Goal: Communication & Community: Ask a question

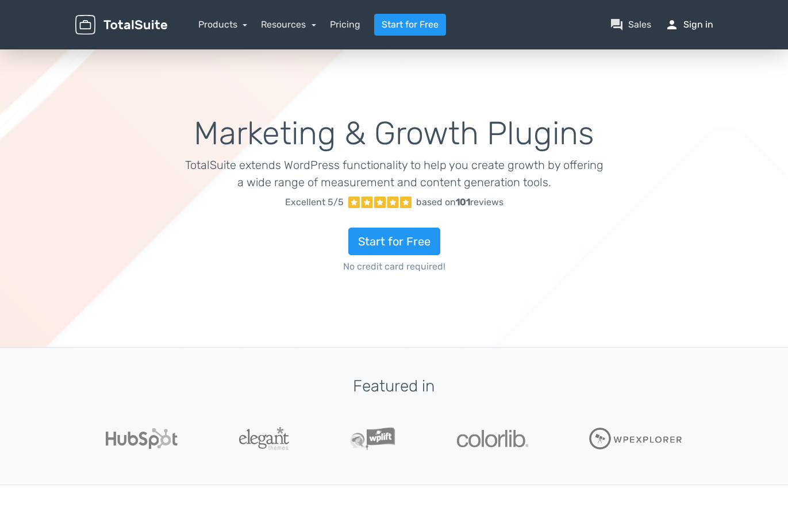
click at [695, 24] on link "person Sign in" at bounding box center [689, 25] width 48 height 14
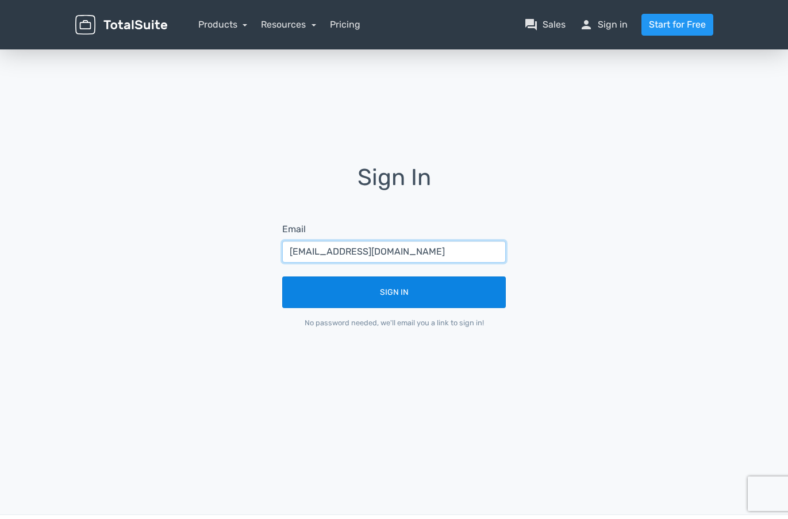
type input "millerkinnear@gmail.com"
click at [374, 289] on button "Sign In" at bounding box center [394, 292] width 224 height 32
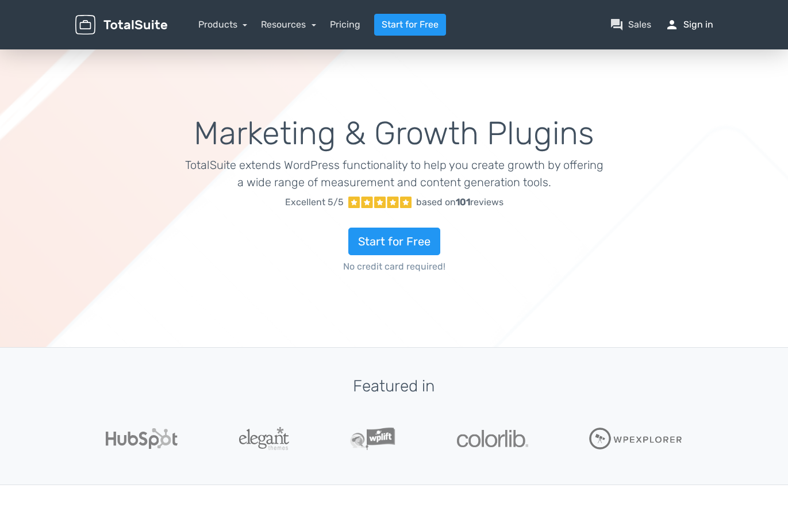
click at [703, 25] on link "person Sign in" at bounding box center [689, 25] width 48 height 14
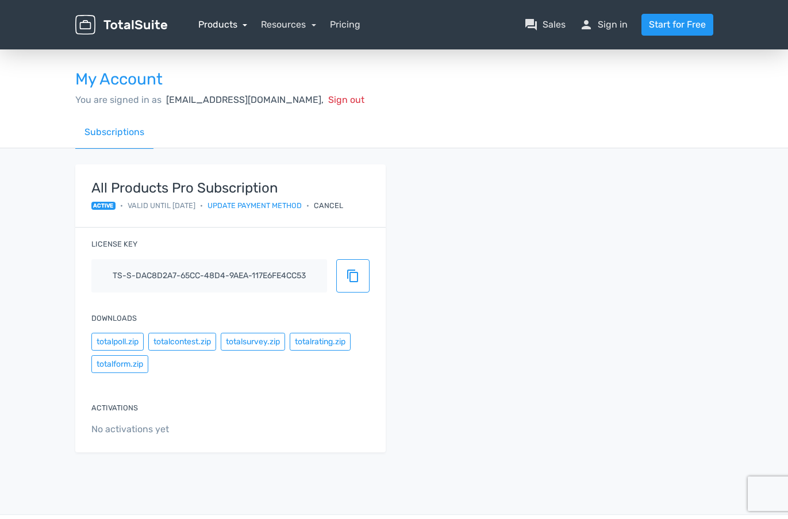
click at [243, 25] on link "Products" at bounding box center [222, 24] width 49 height 11
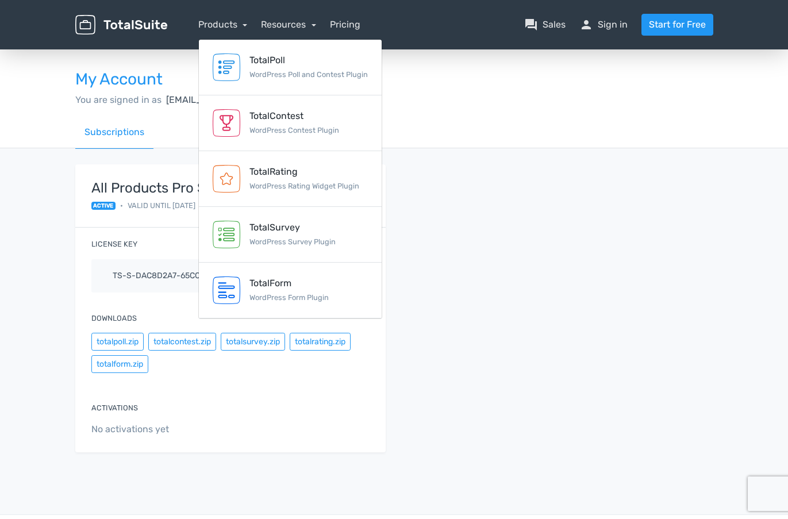
click at [447, 109] on div "My Account You are signed in as millerkinnear@gmail.com, Sign out" at bounding box center [394, 82] width 655 height 68
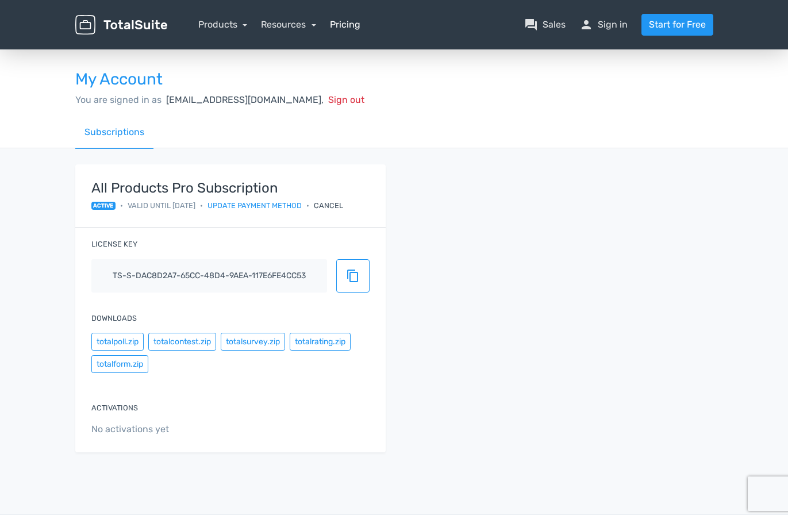
click at [343, 24] on link "Pricing" at bounding box center [345, 25] width 30 height 14
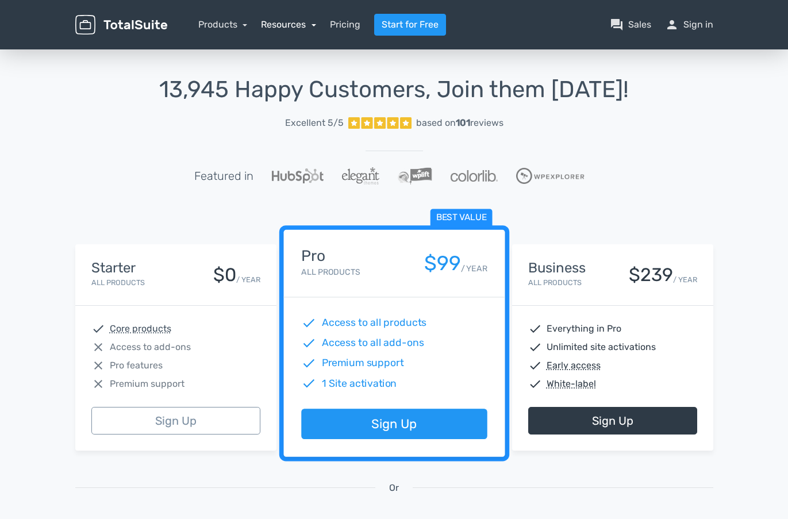
click at [314, 25] on link "Resources" at bounding box center [288, 24] width 55 height 11
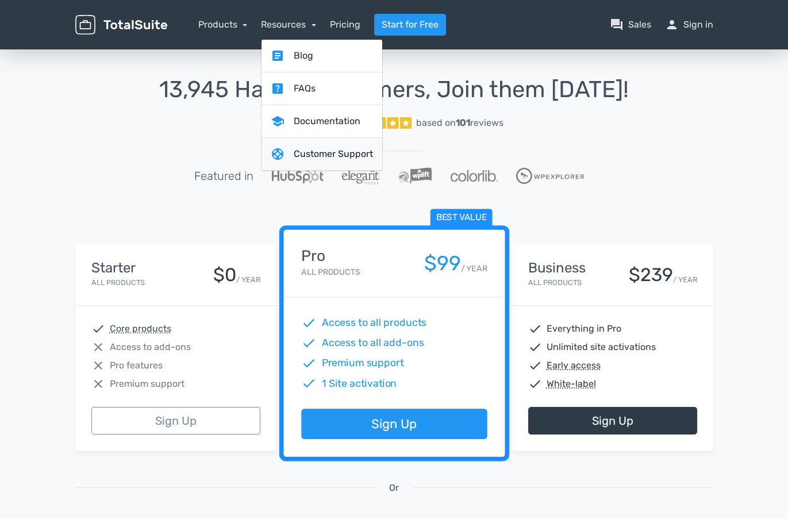
click at [325, 154] on link "support Customer Support" at bounding box center [321, 154] width 121 height 33
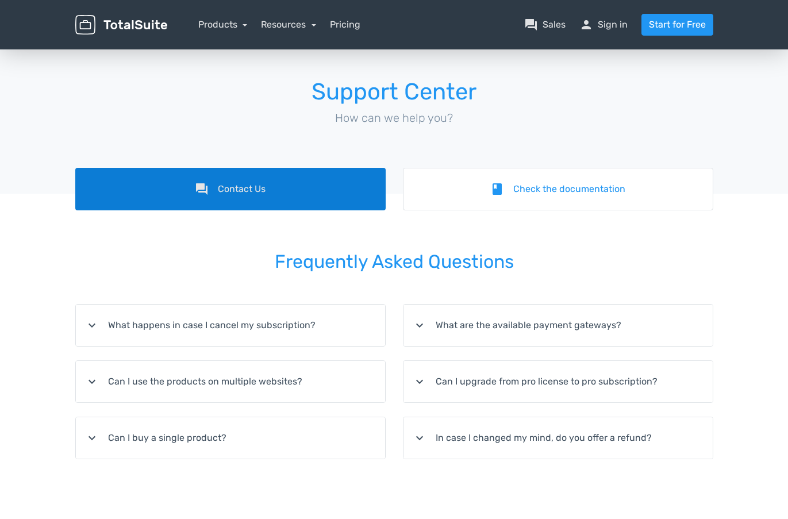
click at [253, 187] on link "forum Contact Us" at bounding box center [230, 189] width 310 height 43
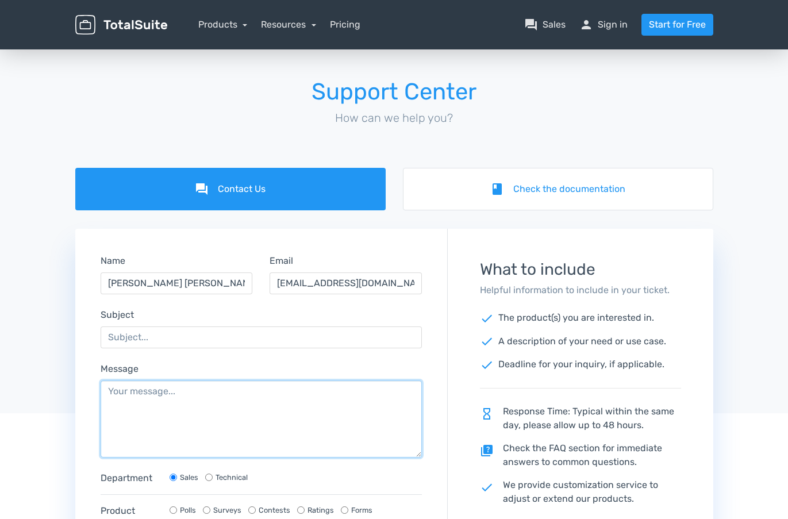
drag, startPoint x: 111, startPoint y: 389, endPoint x: 123, endPoint y: 383, distance: 12.8
click at [114, 387] on textarea "Message" at bounding box center [262, 418] width 322 height 77
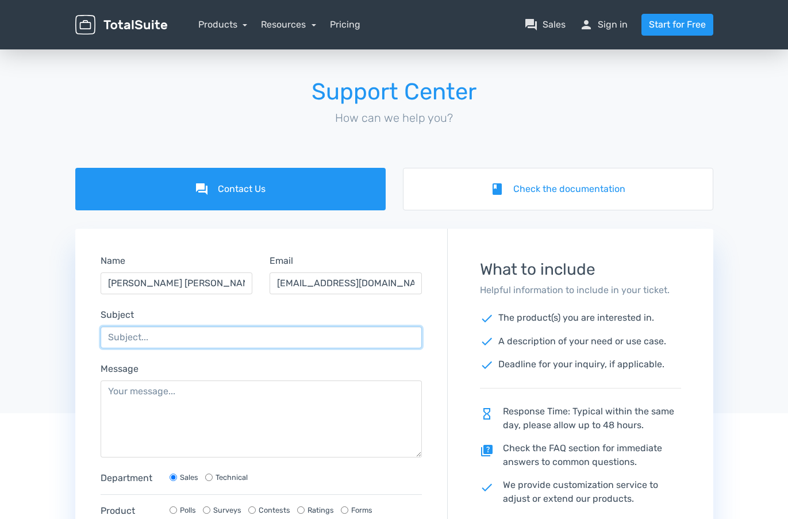
click at [113, 333] on input "Subject" at bounding box center [262, 337] width 322 height 22
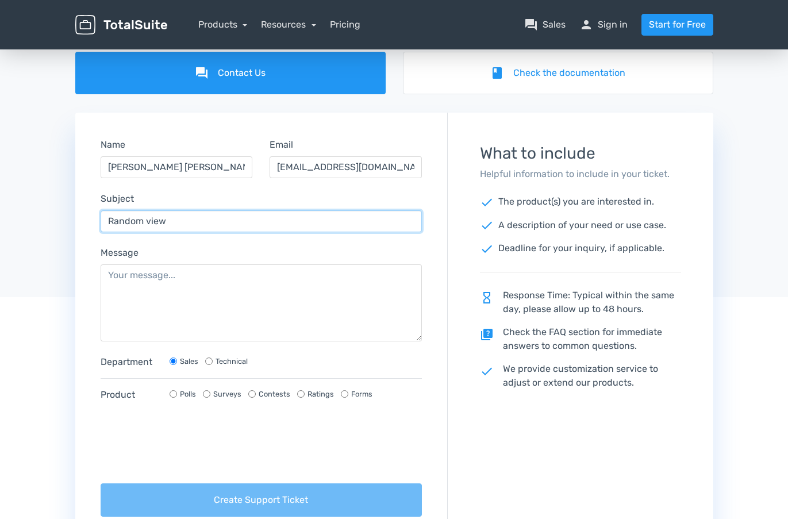
scroll to position [145, 0]
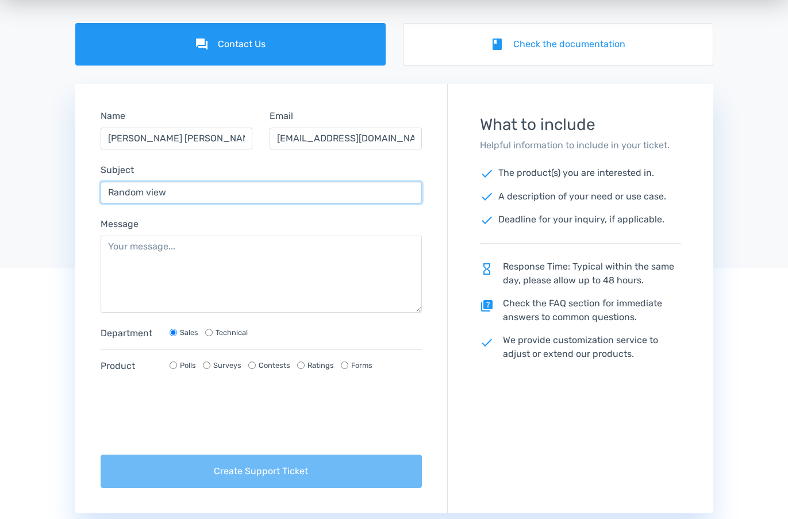
type input "Random view"
click at [252, 365] on input "Contests" at bounding box center [251, 364] width 7 height 7
radio input "true"
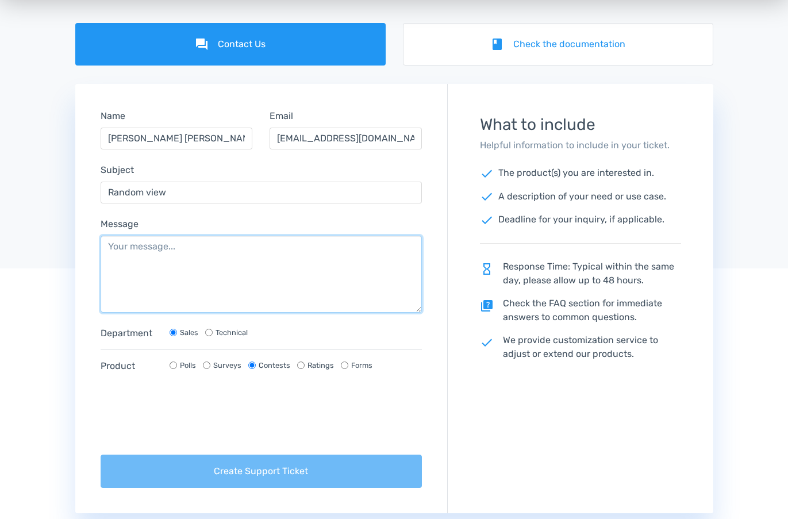
click at [110, 244] on textarea "Message" at bounding box center [262, 274] width 322 height 77
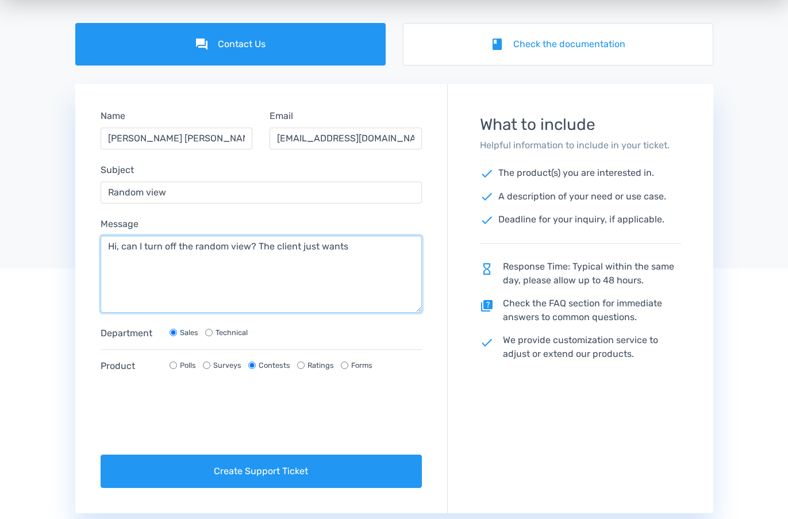
drag, startPoint x: 257, startPoint y: 245, endPoint x: 352, endPoint y: 244, distance: 94.8
click at [352, 244] on textarea "Hi, can I turn off the random view? The client just wants" at bounding box center [262, 274] width 322 height 77
click at [216, 262] on textarea "Hi, can I turn off the random view? It's too messy as it displays the same imag…" at bounding box center [262, 274] width 322 height 77
click at [178, 276] on textarea "Hi, can I turn off the random view? It's too messy as it displays the same imag…" at bounding box center [262, 274] width 322 height 77
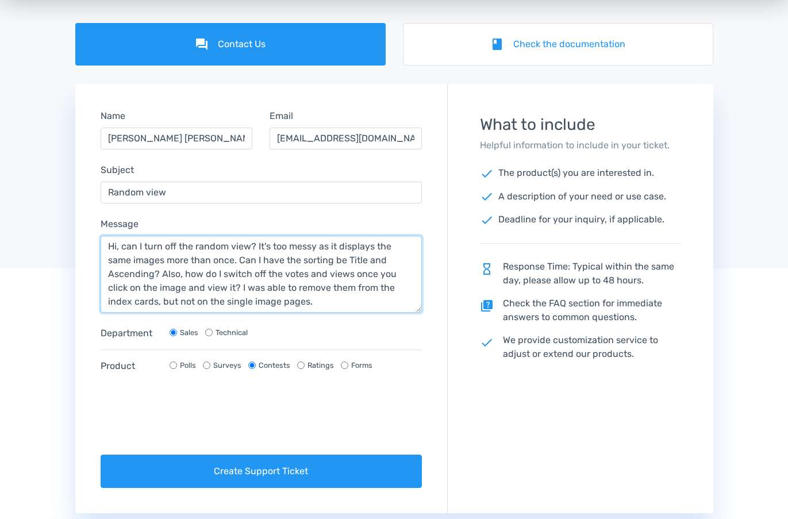
click at [407, 260] on textarea "Hi, can I turn off the random view? It's too messy as it displays the same imag…" at bounding box center [262, 274] width 322 height 77
type textarea "Hi, can I turn off the random view? It's too messy as it displays the same imag…"
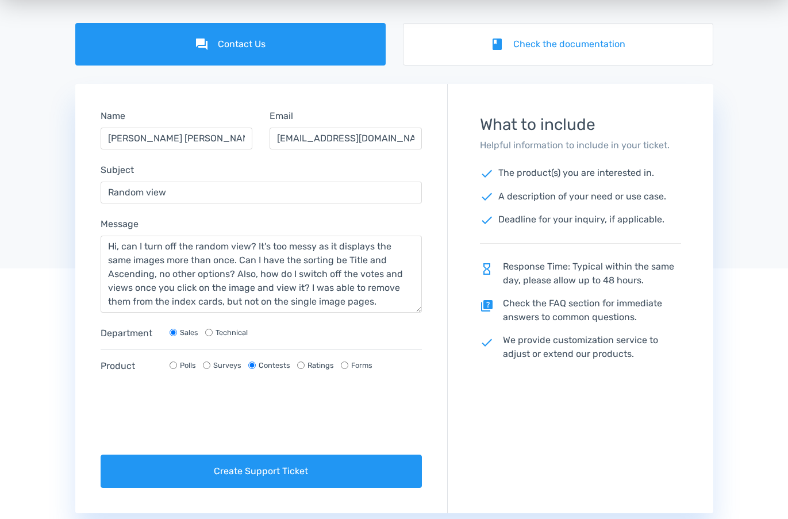
click at [384, 349] on div "Department Sales Technical Product Polls Surveys Contests Ratings Forms" at bounding box center [261, 354] width 339 height 56
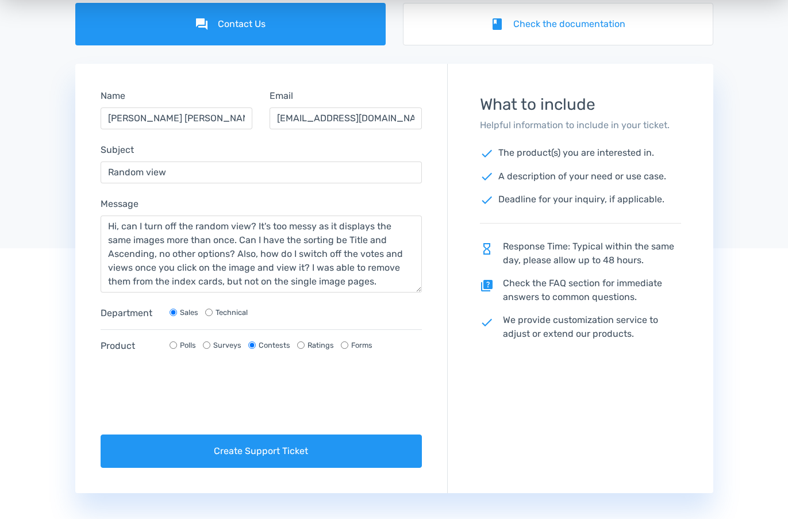
scroll to position [172, 0]
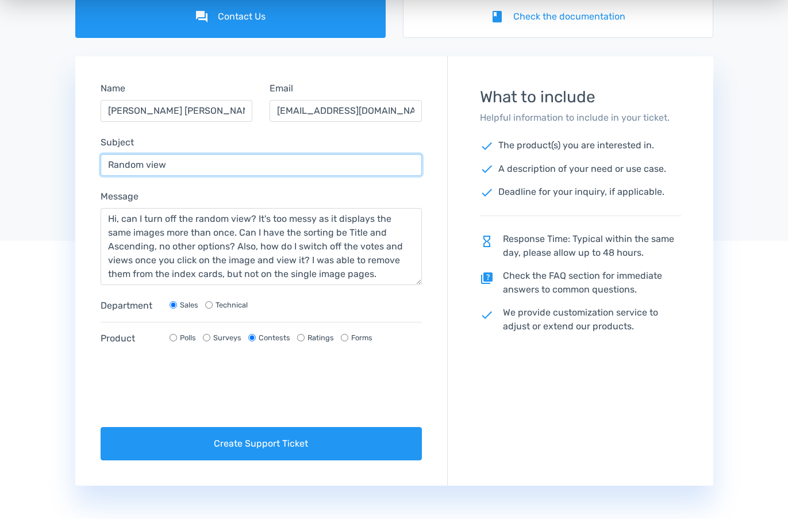
click at [174, 161] on input "Random view" at bounding box center [262, 165] width 322 height 22
type input "Random view and votes/views need to switch off if I can"
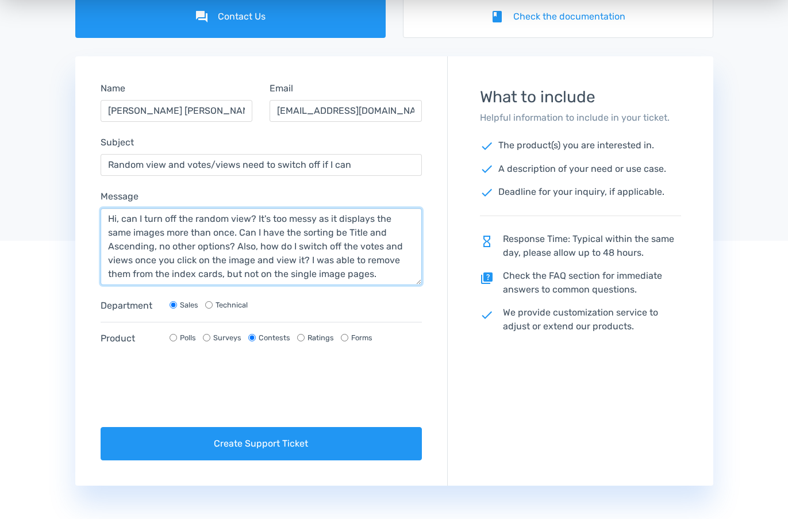
click at [117, 240] on textarea "Hi, can I turn off the random view? It's too messy as it displays the same imag…" at bounding box center [262, 246] width 322 height 77
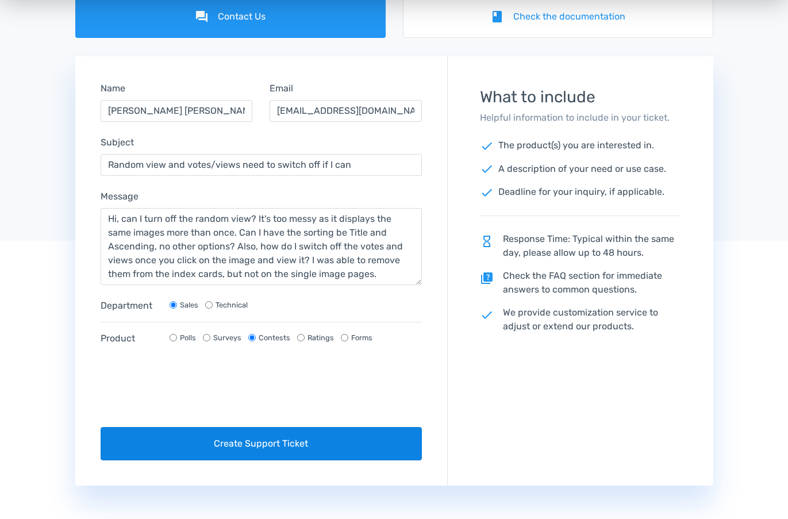
click at [252, 444] on button "Create Support Ticket" at bounding box center [262, 443] width 322 height 33
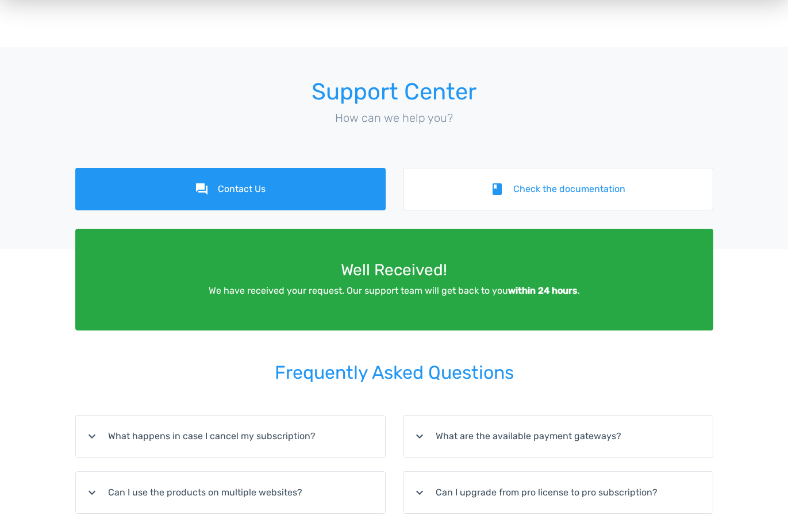
scroll to position [0, 0]
